Goal: Task Accomplishment & Management: Manage account settings

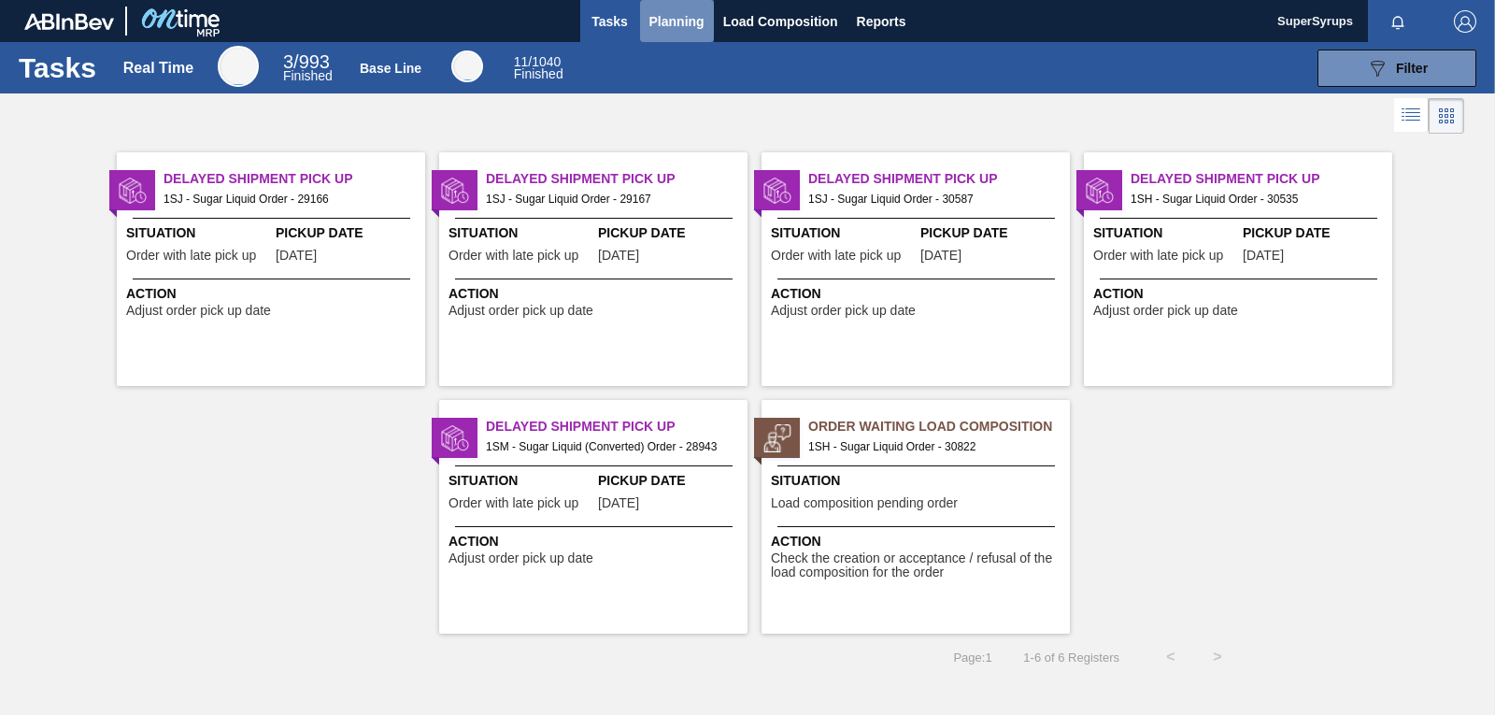
click at [699, 31] on span "Planning" at bounding box center [676, 21] width 55 height 22
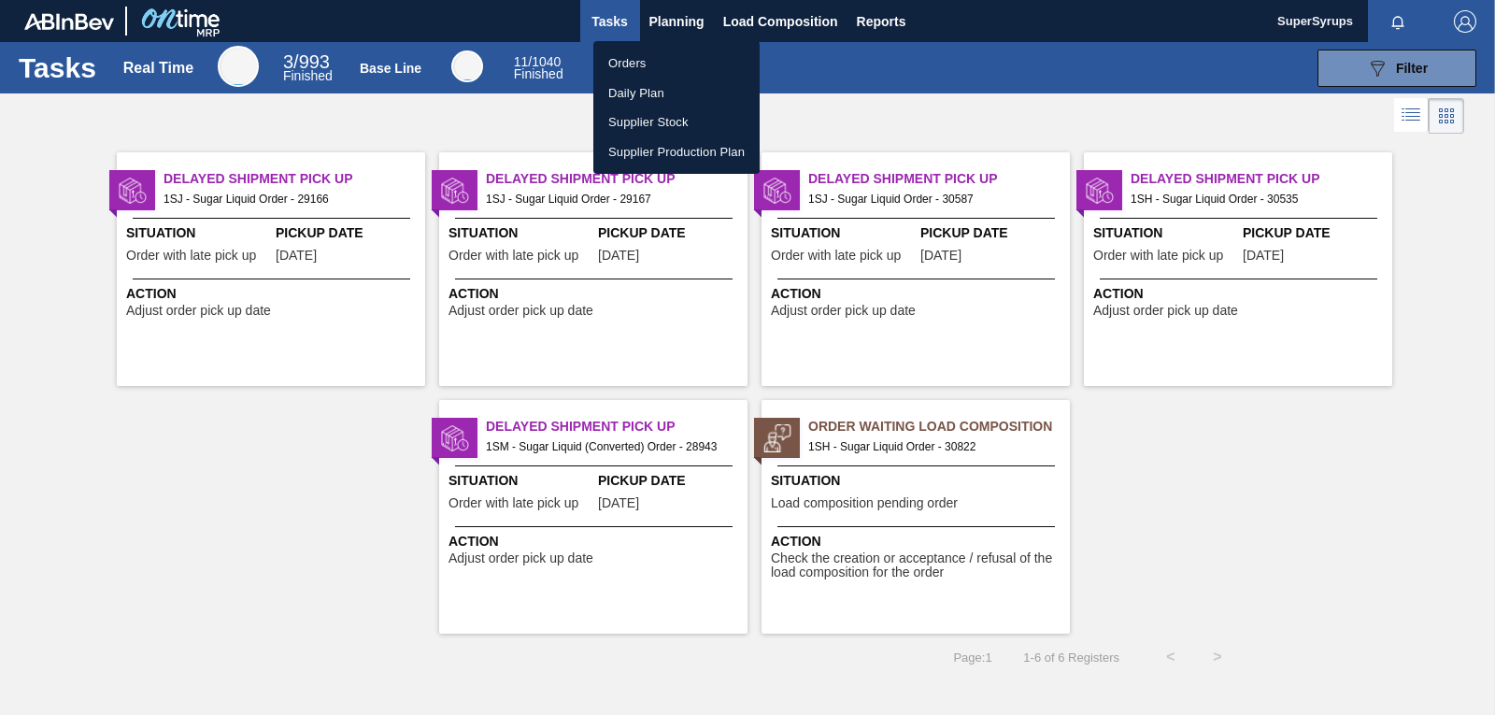
click at [664, 62] on li "Orders" at bounding box center [676, 64] width 166 height 30
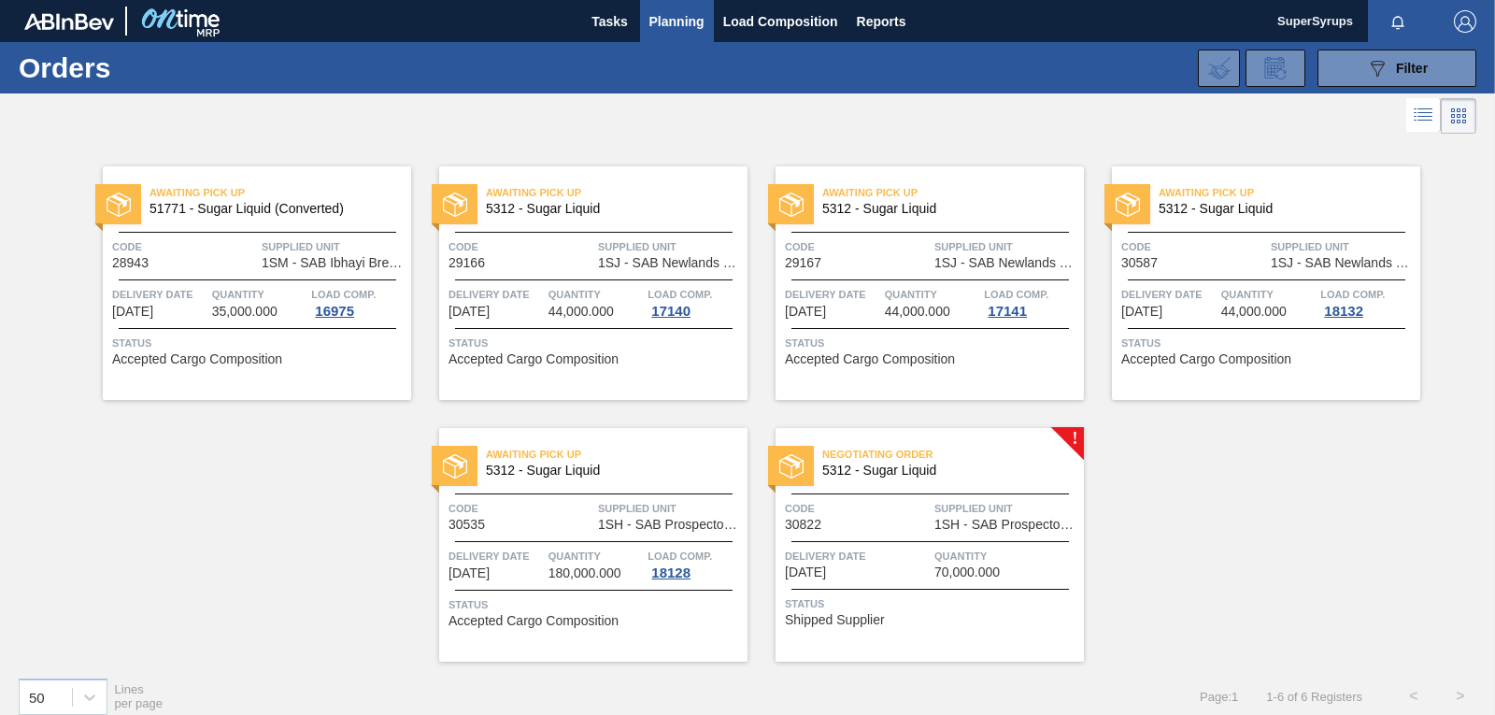
click at [956, 456] on span "Negotiating Order" at bounding box center [953, 454] width 262 height 19
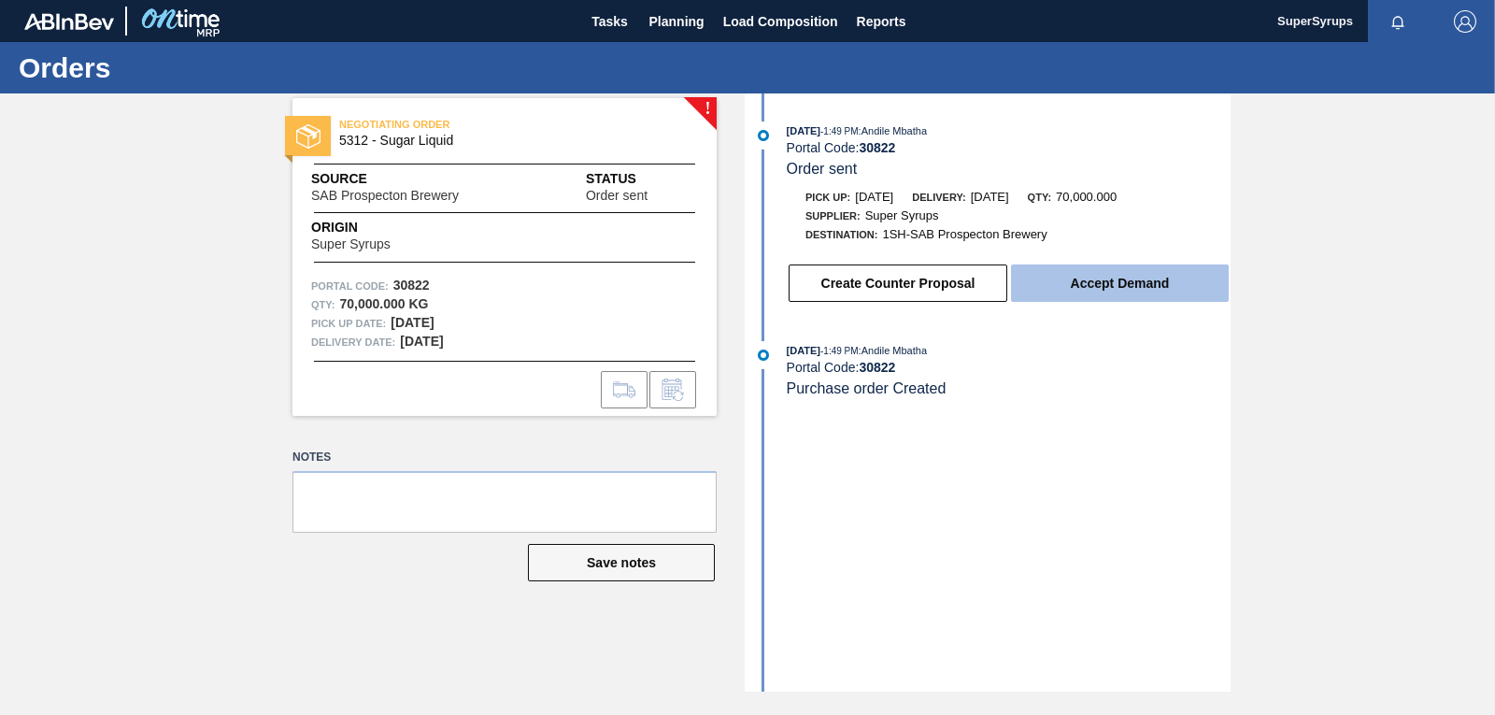
click at [1103, 280] on button "Accept Demand" at bounding box center [1120, 282] width 218 height 37
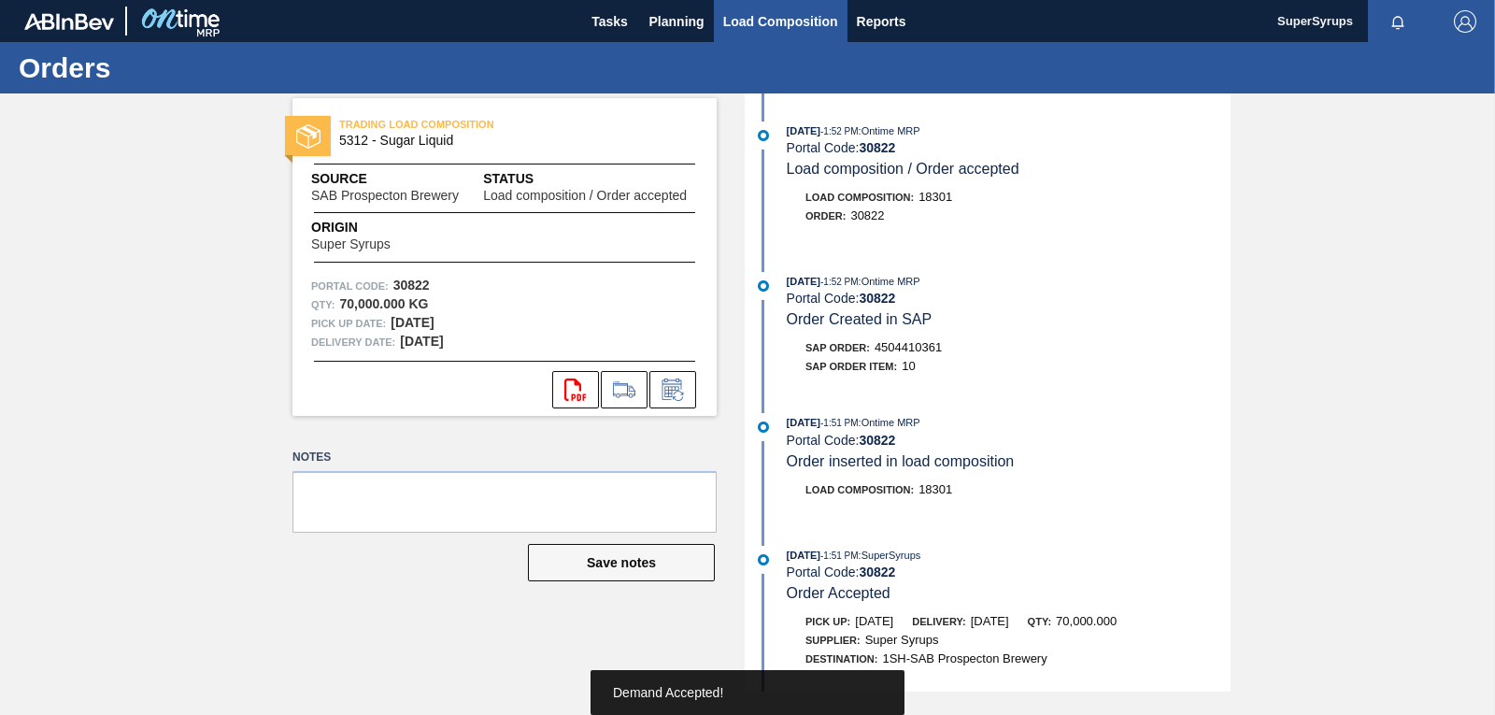
click at [765, 21] on span "Load Composition" at bounding box center [780, 21] width 115 height 22
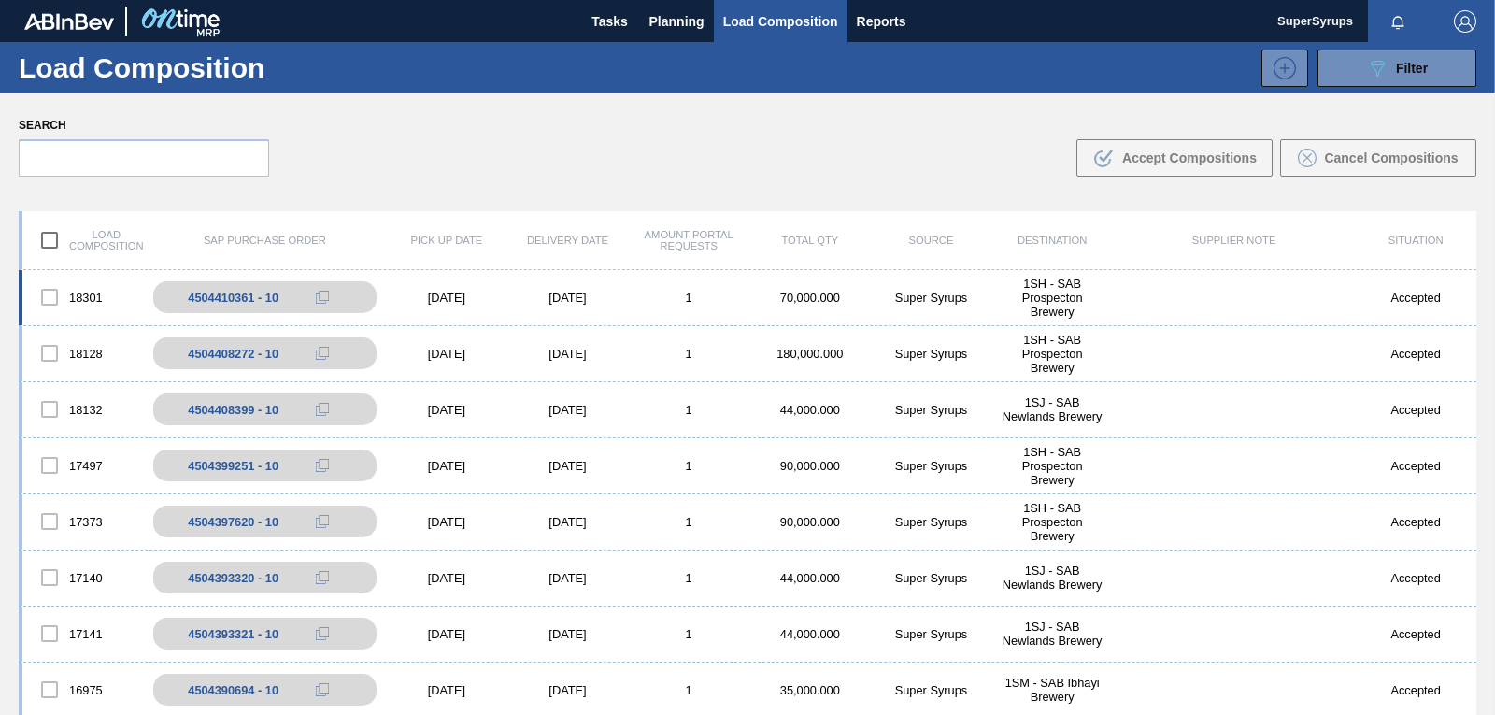
click at [778, 307] on div "18301 4504410361 - 10 [DATE] [DATE] 1 70,000.000 Super Syrups 1SH - SAB Prospec…" at bounding box center [747, 298] width 1457 height 56
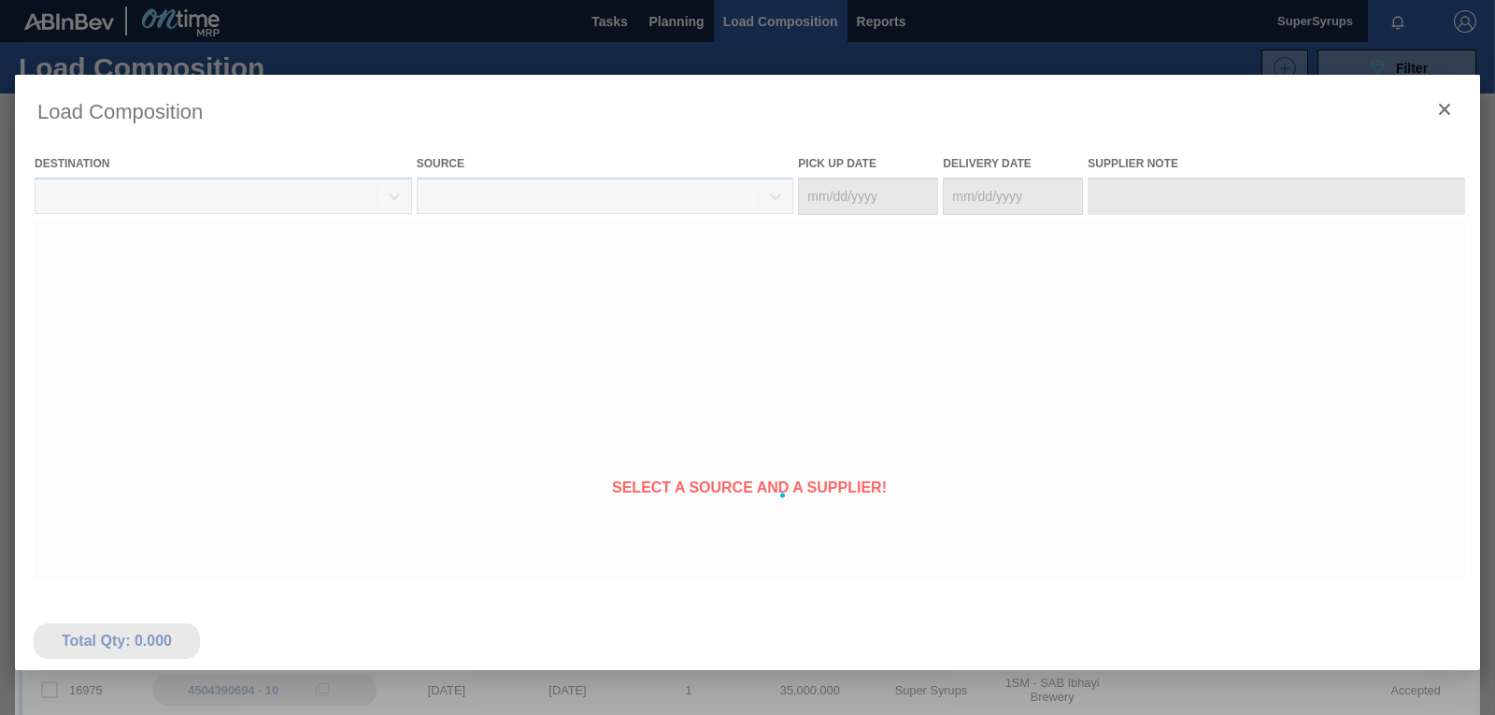
type Date "[DATE]"
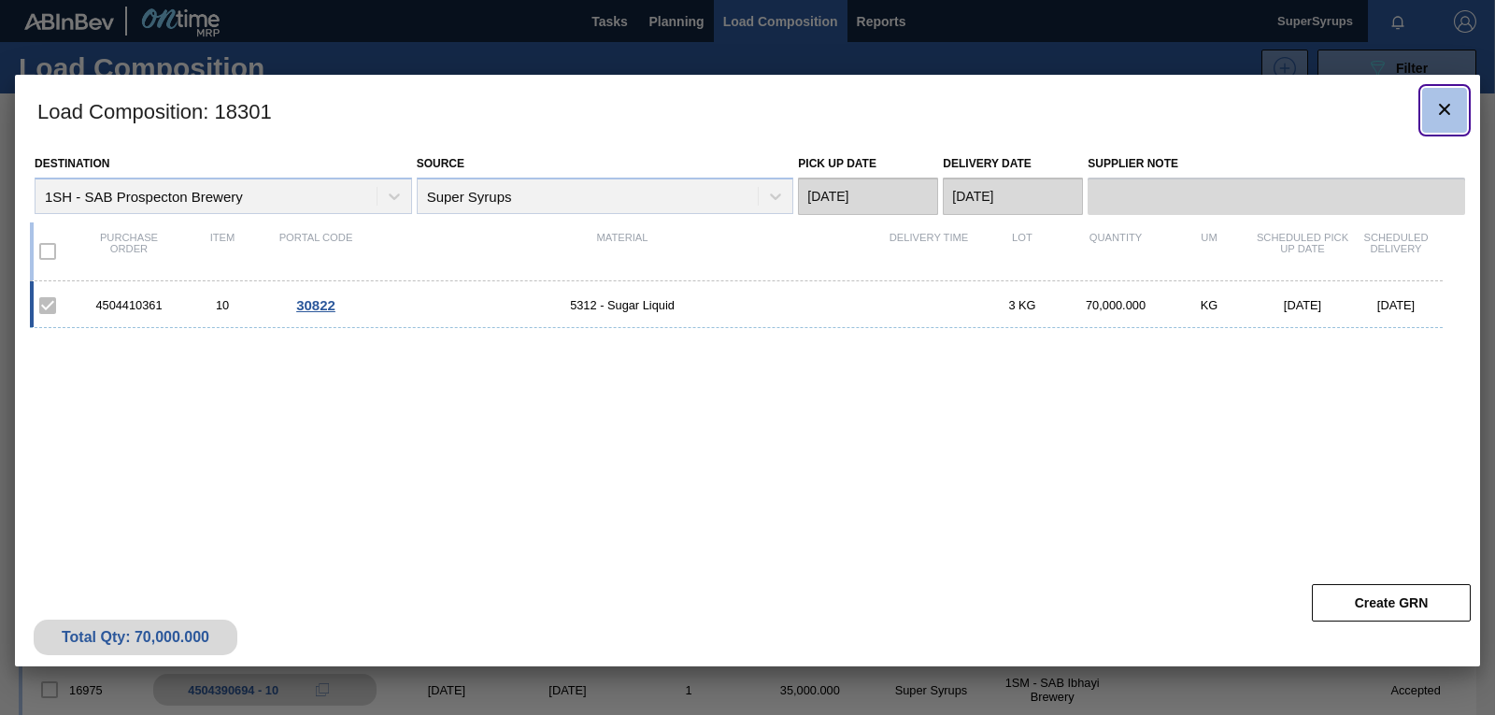
click at [1448, 99] on icon "botão de ícone" at bounding box center [1444, 109] width 22 height 22
